Goal: Task Accomplishment & Management: Use online tool/utility

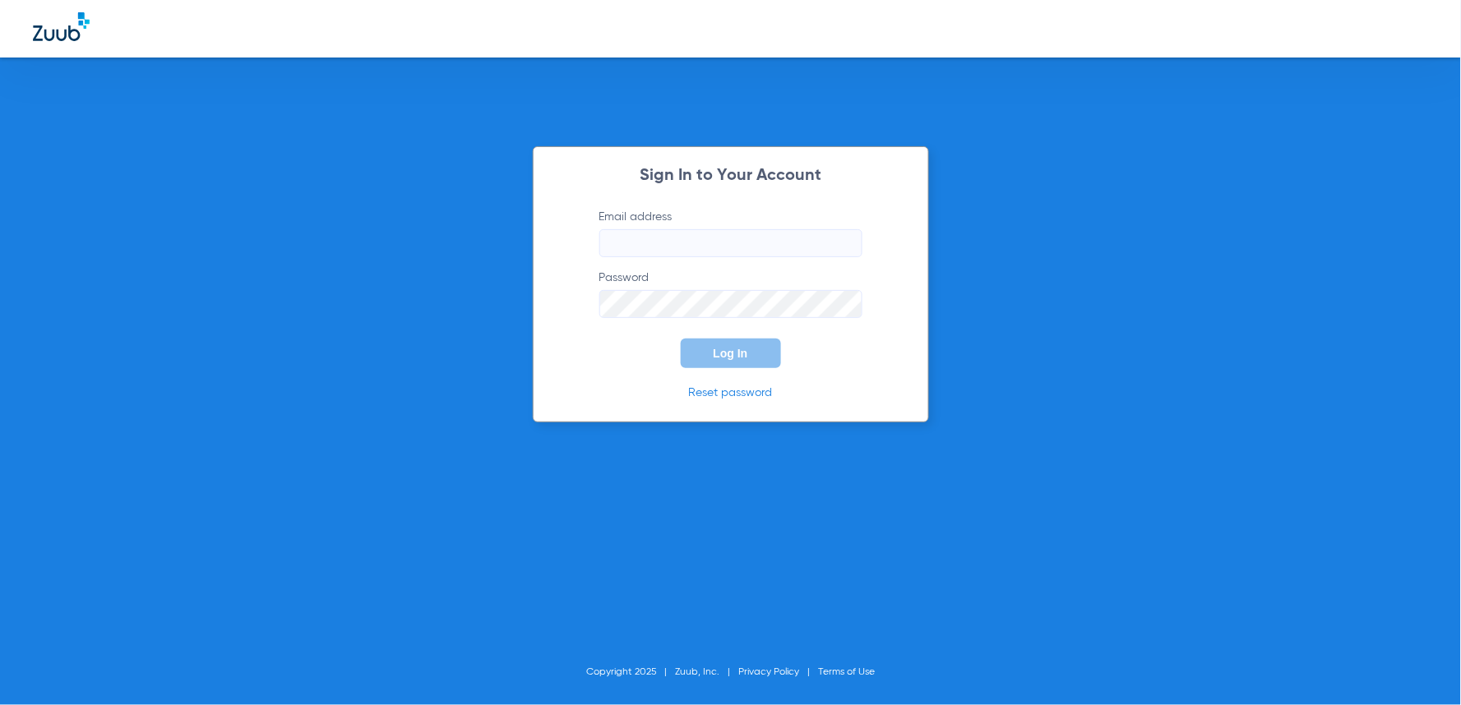
type input "[EMAIL_ADDRESS][DOMAIN_NAME]"
click at [738, 362] on button "Log In" at bounding box center [731, 354] width 100 height 30
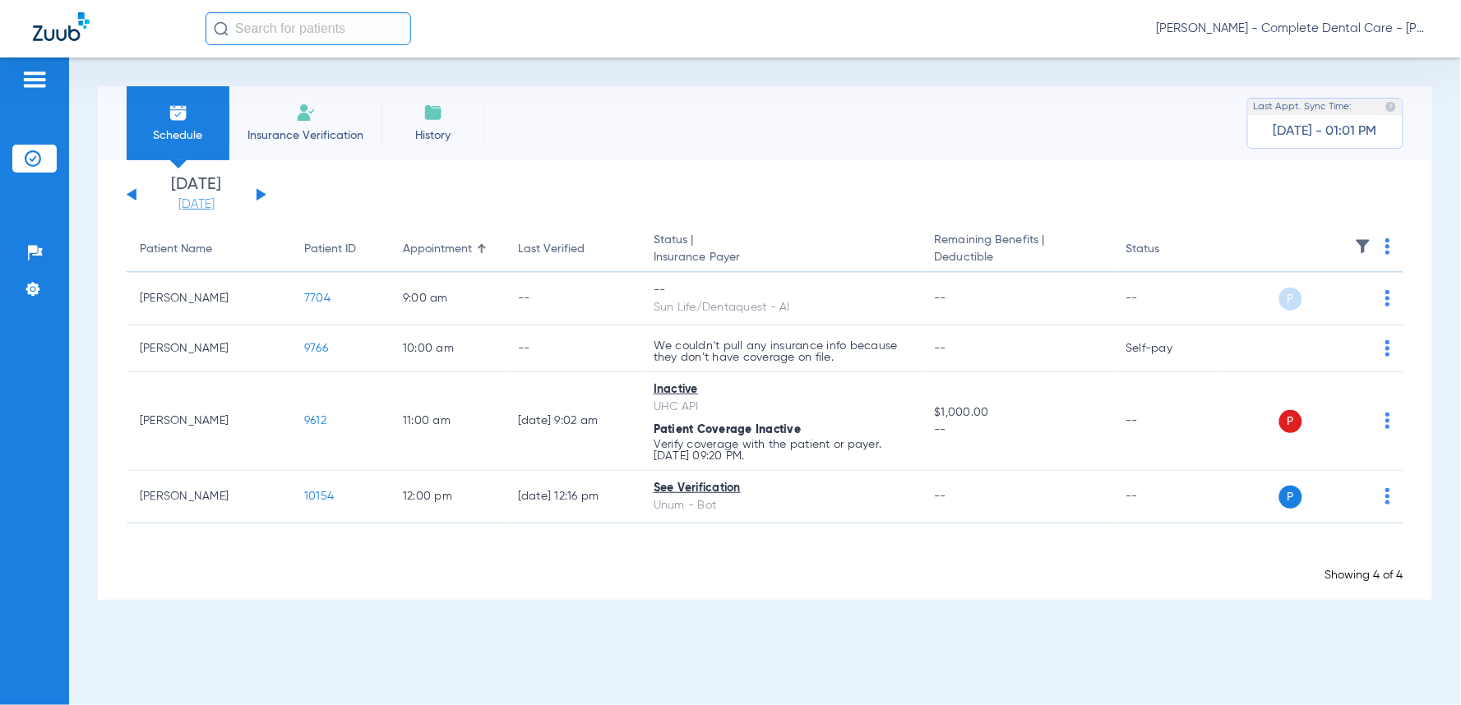
click at [197, 209] on link "[DATE]" at bounding box center [196, 204] width 99 height 16
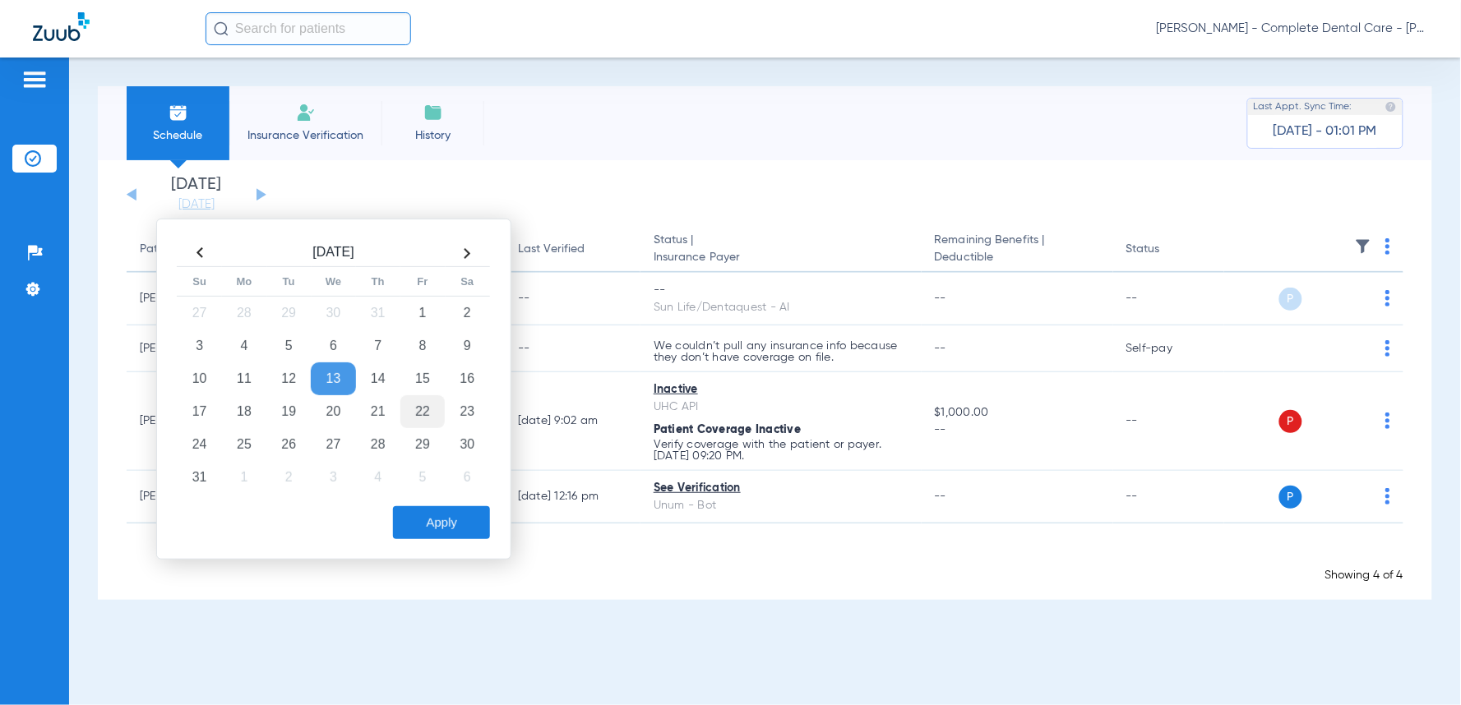
click at [420, 412] on td "22" at bounding box center [422, 411] width 44 height 33
click at [446, 523] on button "Apply" at bounding box center [441, 522] width 97 height 33
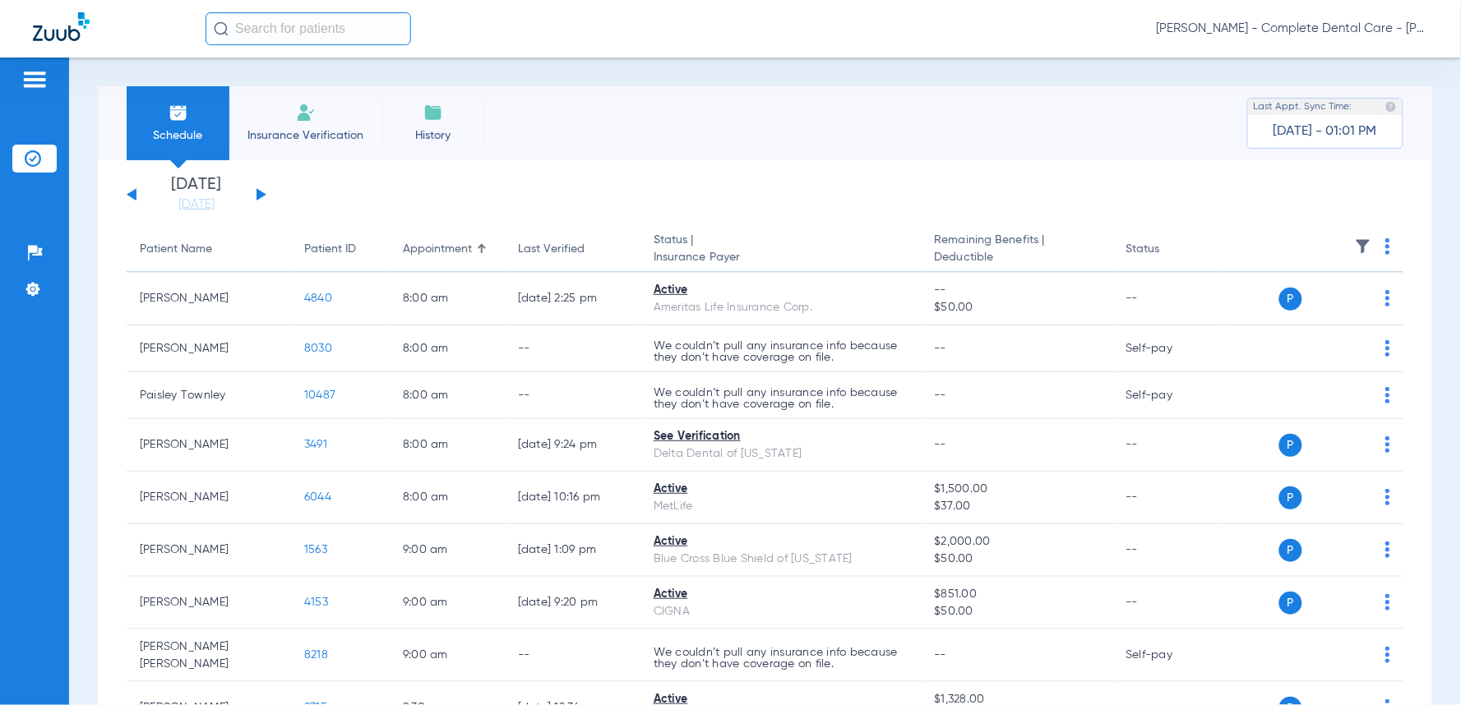
click at [1385, 252] on img at bounding box center [1387, 246] width 5 height 16
click at [1274, 310] on span "Verify All" at bounding box center [1313, 312] width 99 height 12
